Goal: Information Seeking & Learning: Learn about a topic

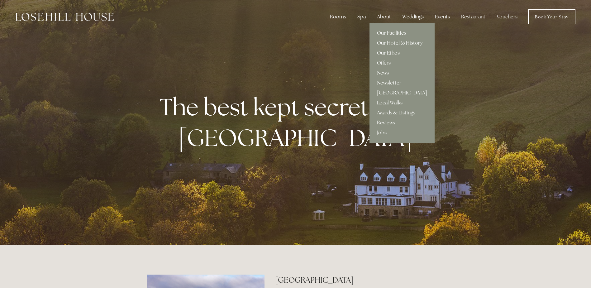
click at [385, 14] on div "About" at bounding box center [384, 17] width 24 height 12
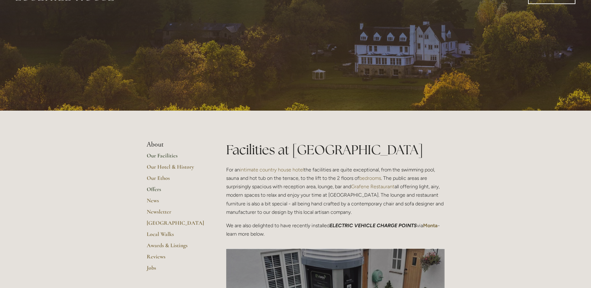
scroll to position [31, 0]
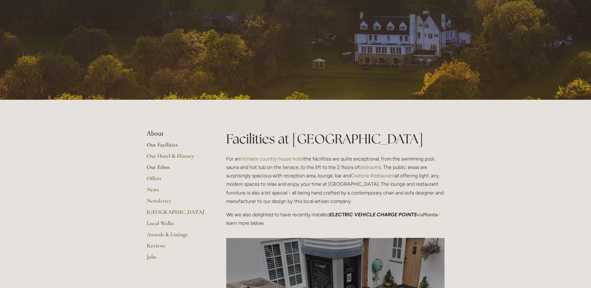
click at [160, 166] on link "Our Ethos" at bounding box center [177, 169] width 60 height 11
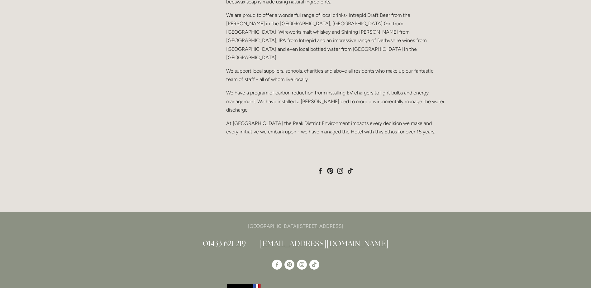
scroll to position [561, 0]
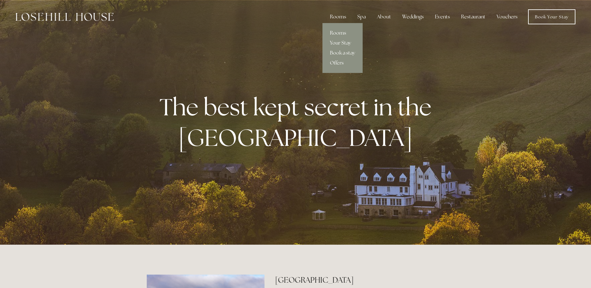
click at [339, 30] on link "Rooms" at bounding box center [342, 33] width 40 height 10
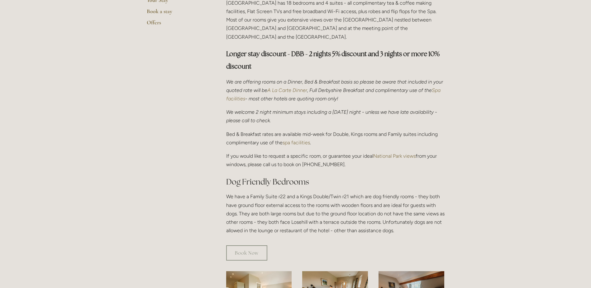
scroll to position [343, 0]
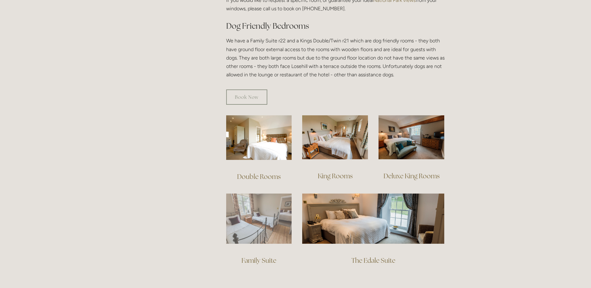
click at [256, 212] on img at bounding box center [259, 218] width 66 height 50
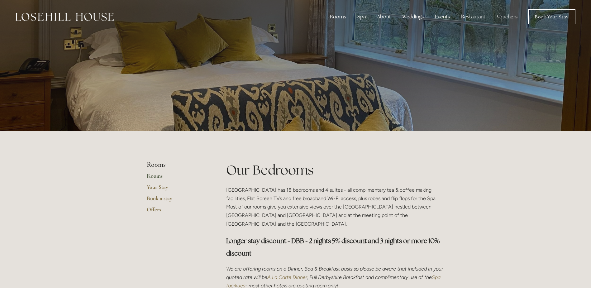
scroll to position [341, 0]
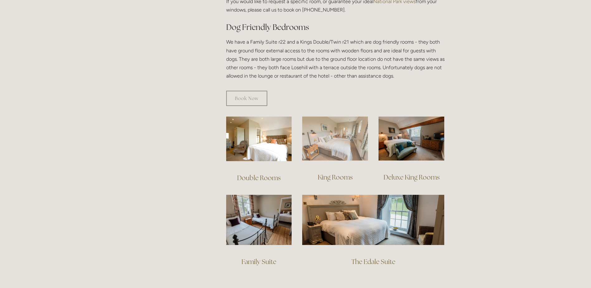
click at [328, 133] on img at bounding box center [335, 139] width 66 height 44
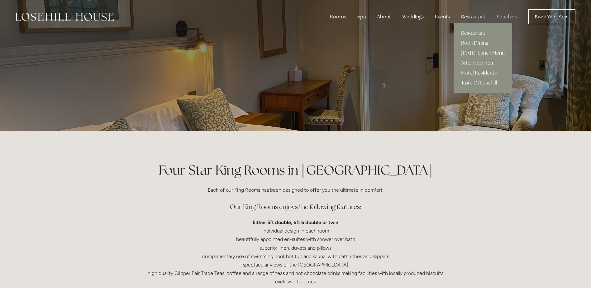
click at [475, 32] on link "Restaurant" at bounding box center [483, 33] width 59 height 10
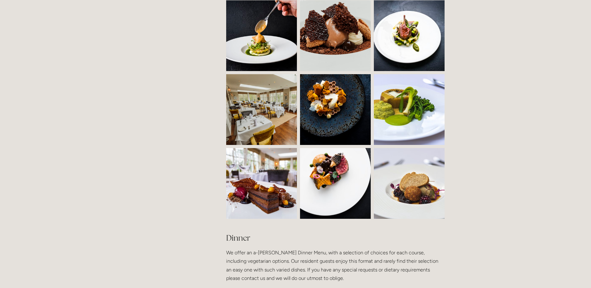
scroll to position [592, 0]
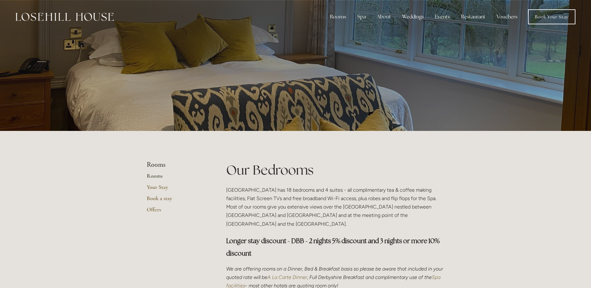
scroll to position [340, 0]
